Goal: Task Accomplishment & Management: Manage account settings

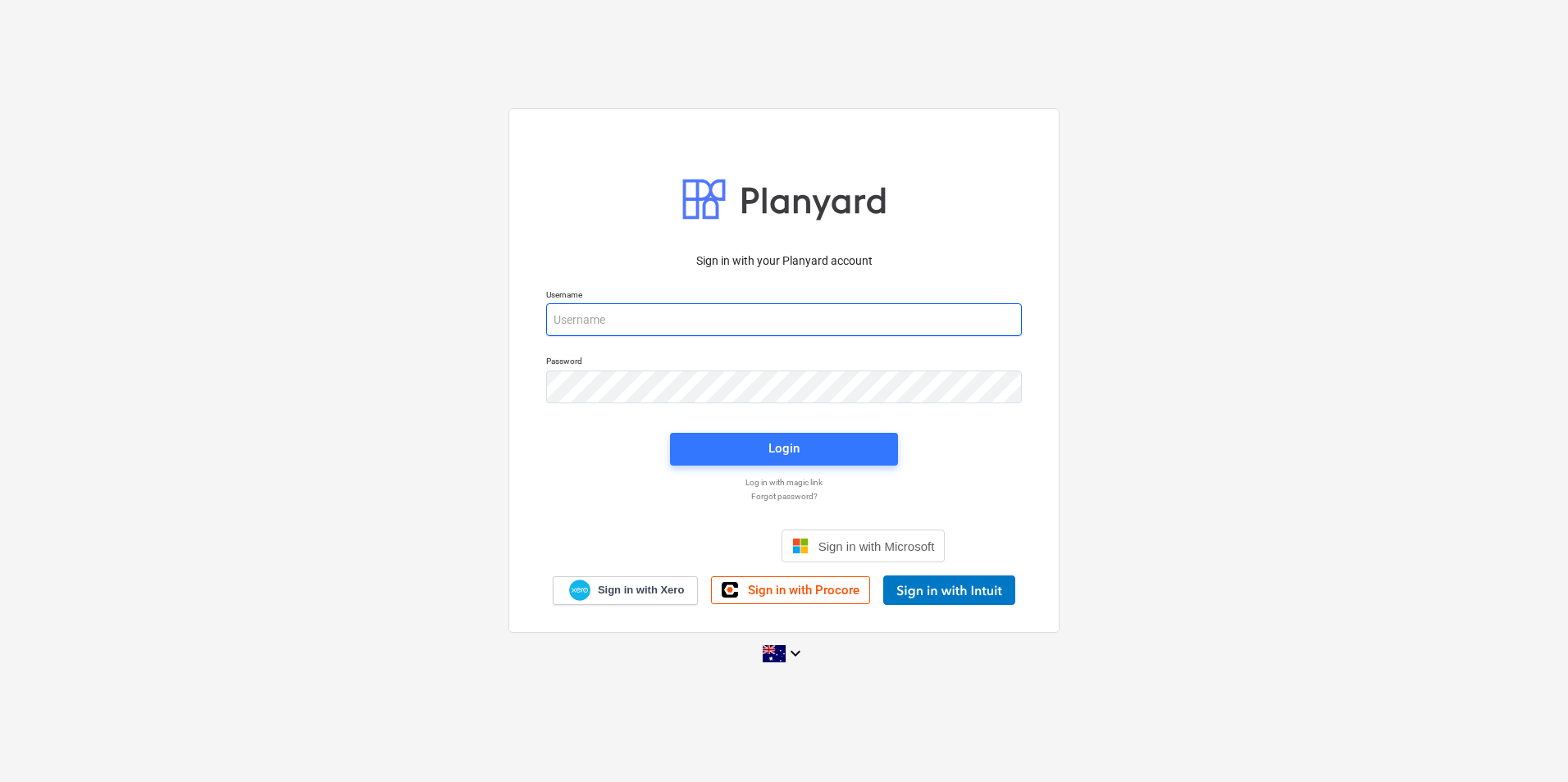
click at [605, 320] on input "email" at bounding box center [783, 320] width 475 height 33
type input "[PERSON_NAME][EMAIL_ADDRESS][DOMAIN_NAME]"
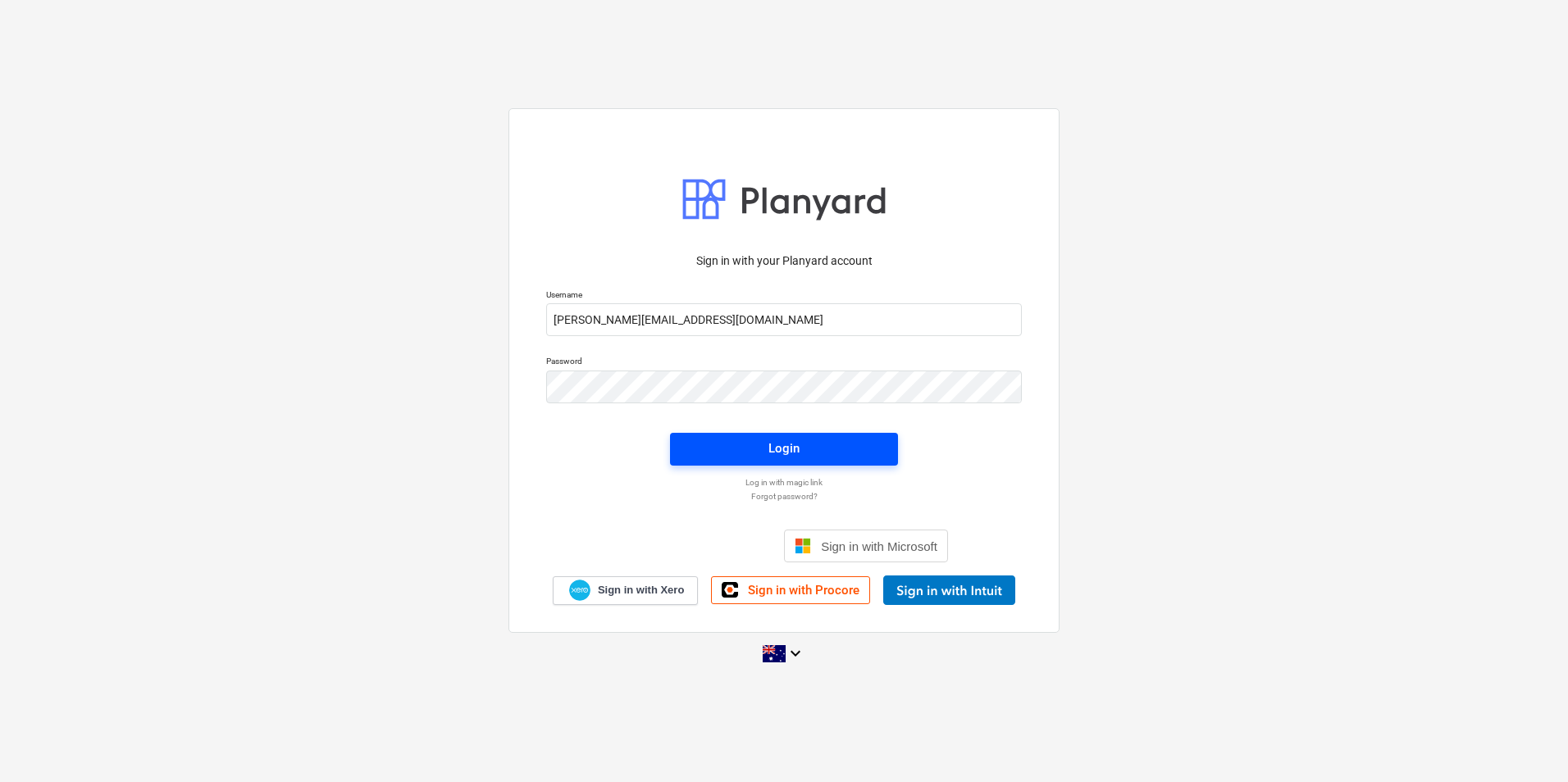
click at [805, 448] on span "Login" at bounding box center [784, 448] width 189 height 21
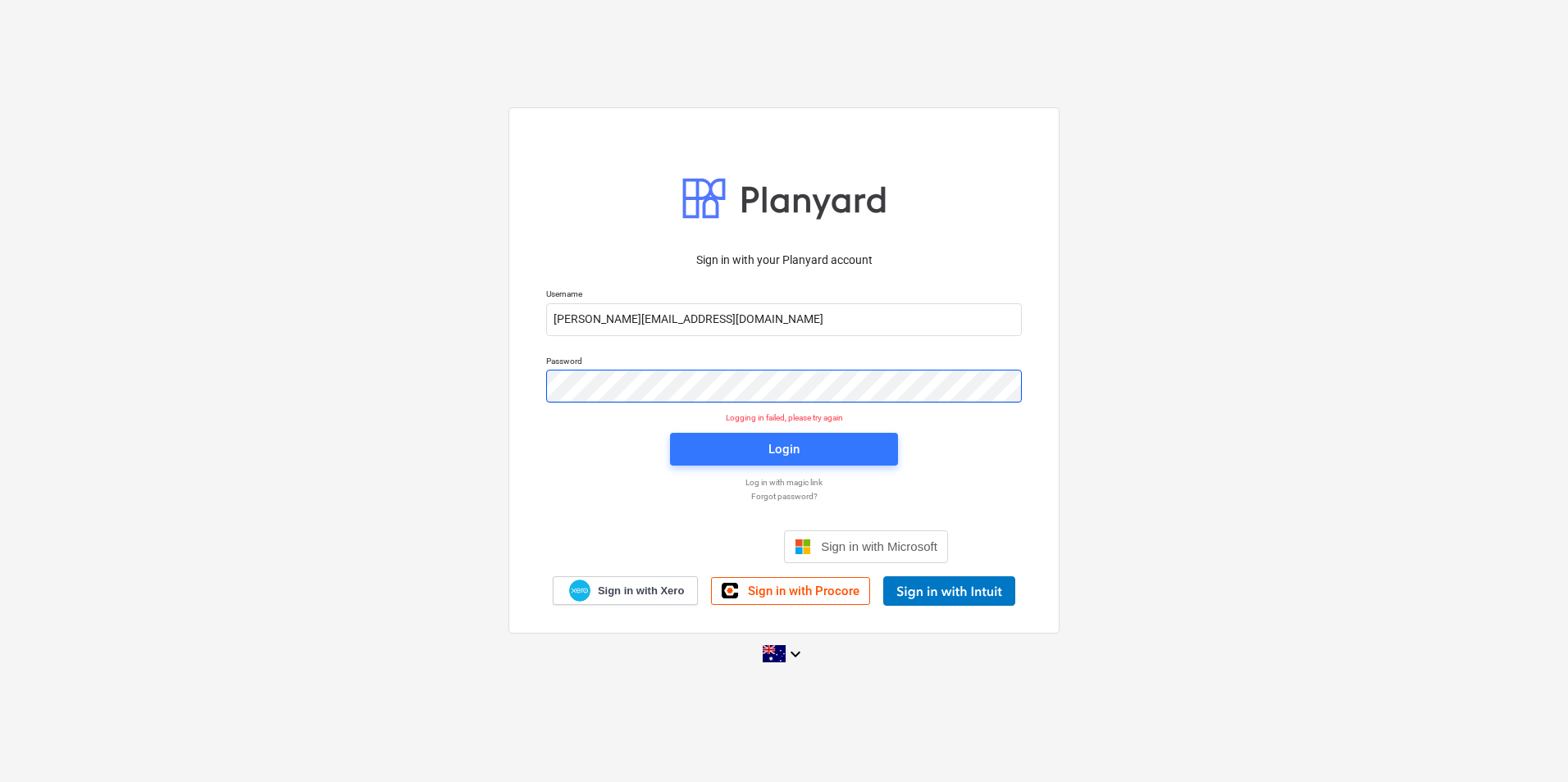
click at [539, 388] on div "Password" at bounding box center [784, 379] width 496 height 66
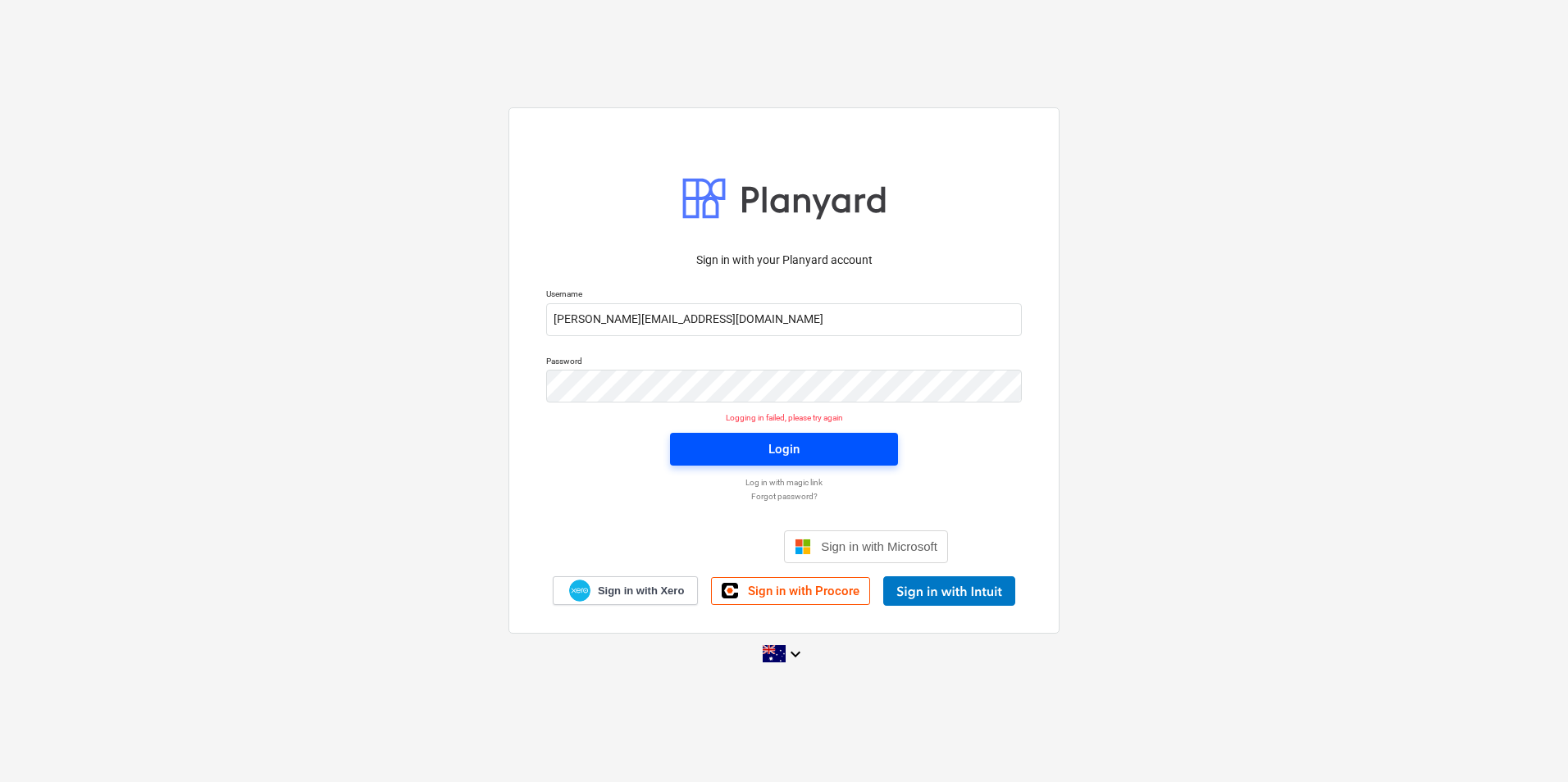
click at [774, 447] on div "Login" at bounding box center [784, 449] width 31 height 21
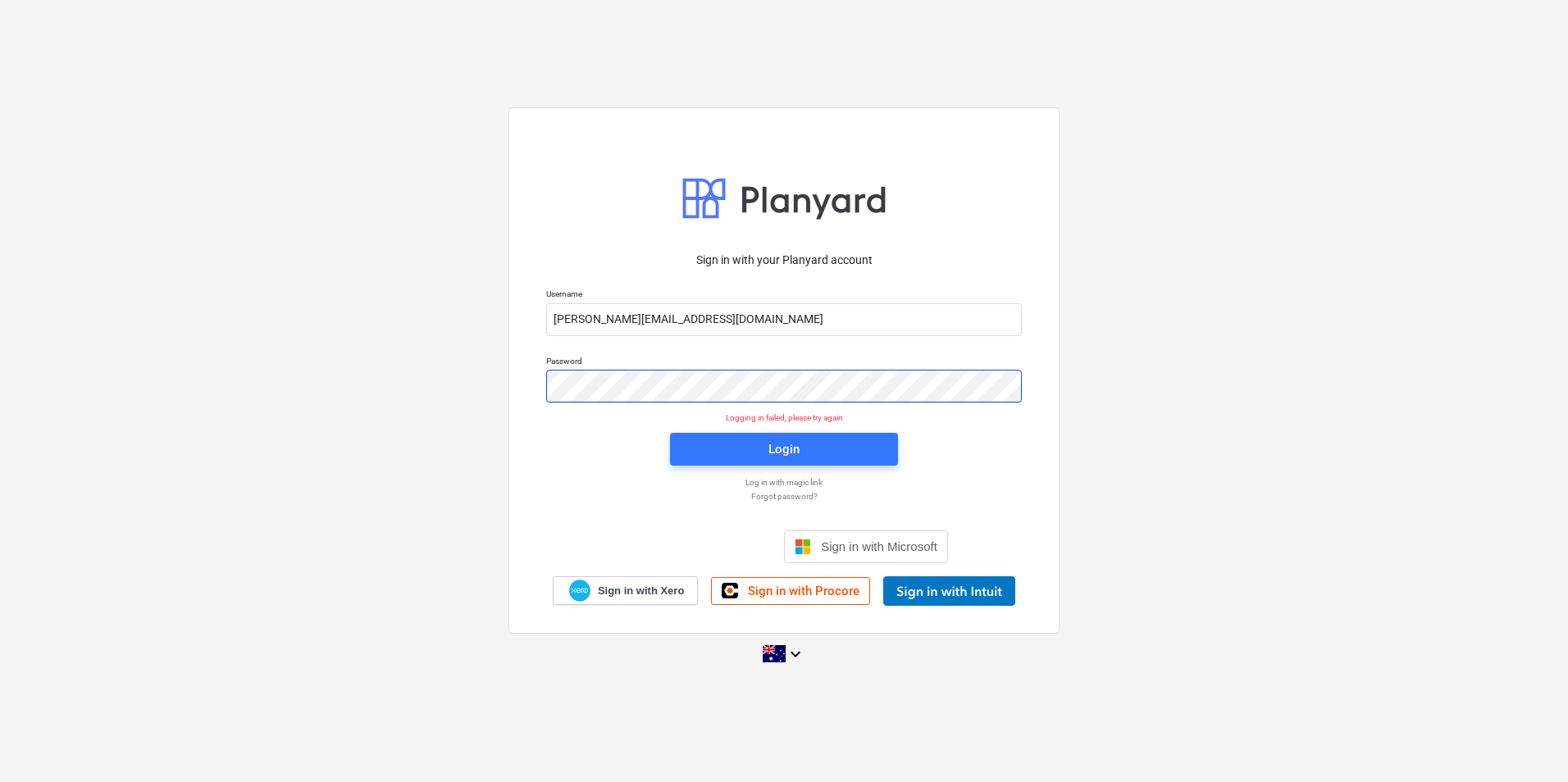
click at [486, 386] on div "Sign in with your Planyard account Username [PERSON_NAME][EMAIL_ADDRESS][DOMAIN…" at bounding box center [784, 390] width 1568 height 592
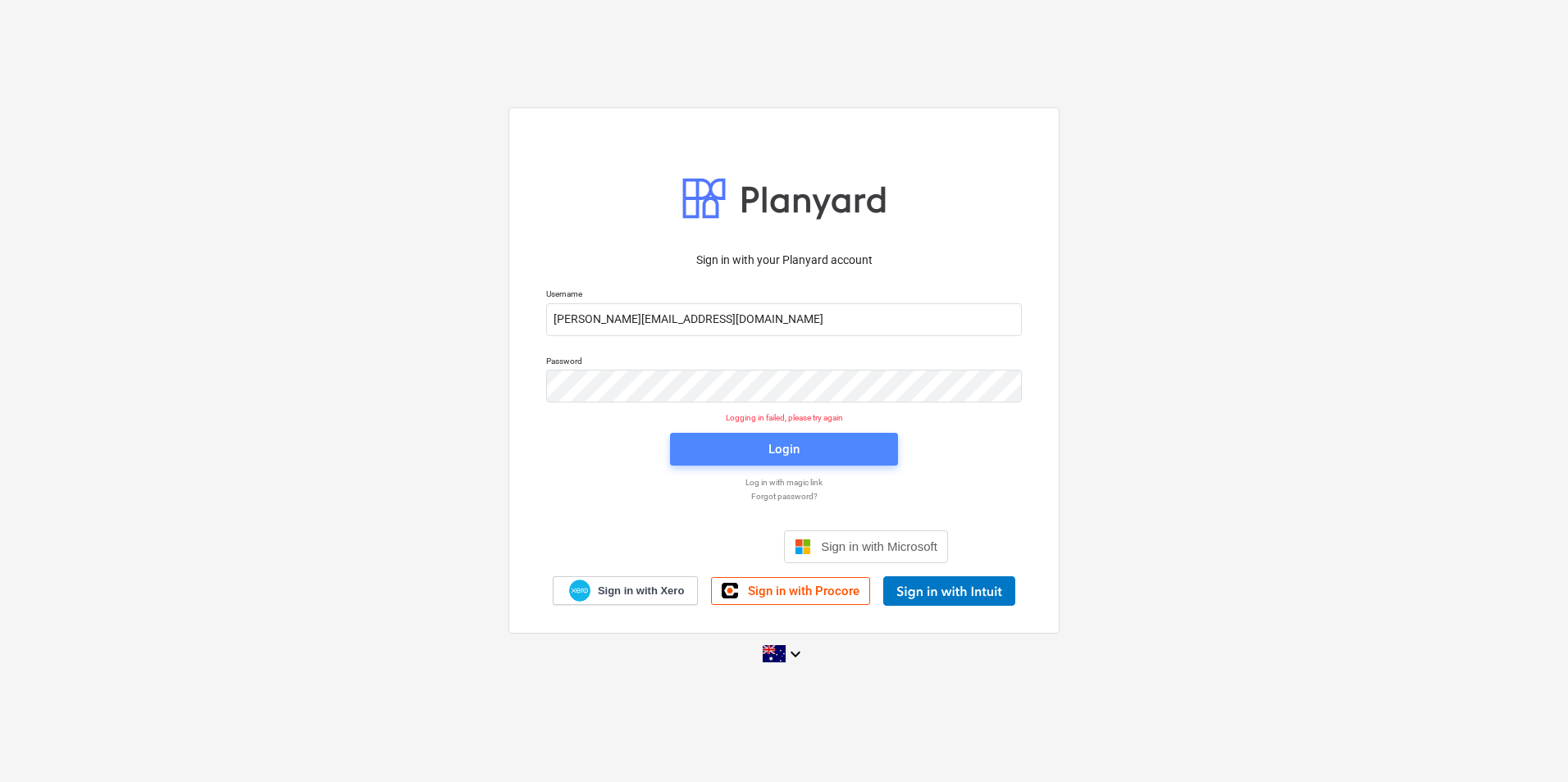
click at [790, 450] on div "Login" at bounding box center [784, 449] width 31 height 21
